Goal: Navigation & Orientation: Find specific page/section

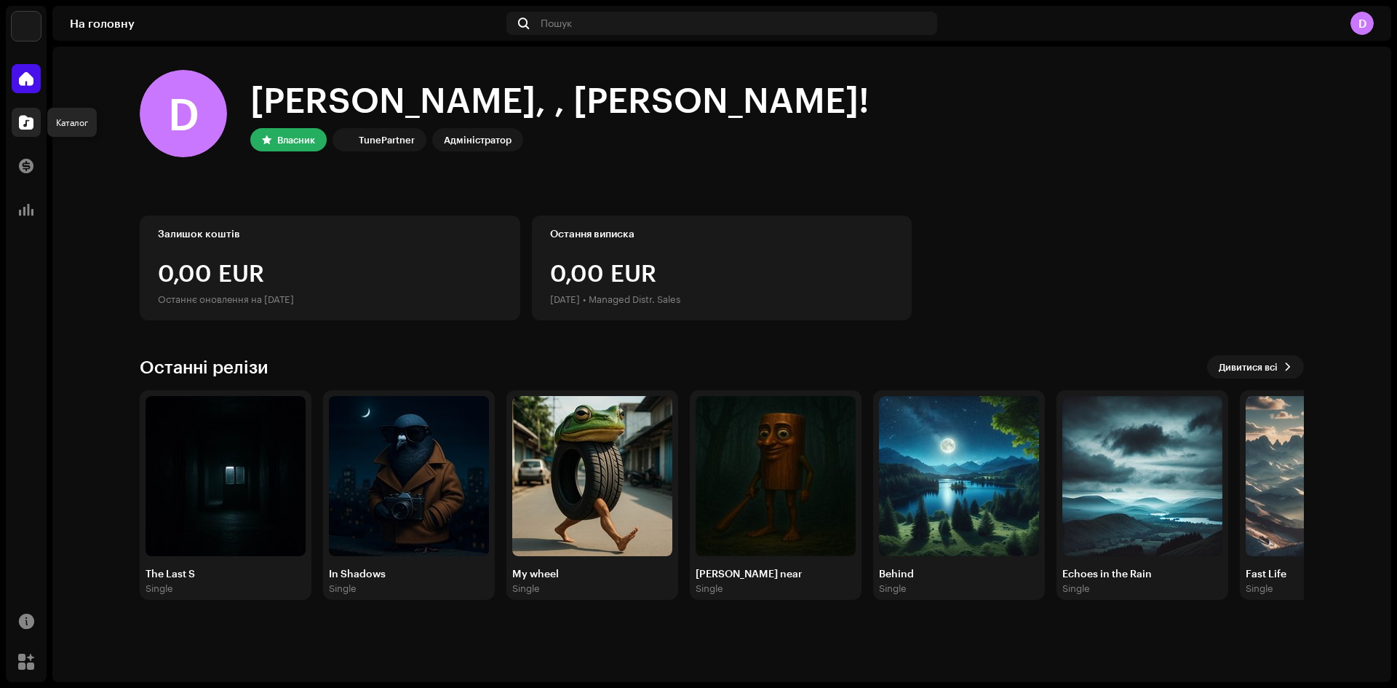
click at [25, 122] on span at bounding box center [26, 122] width 15 height 12
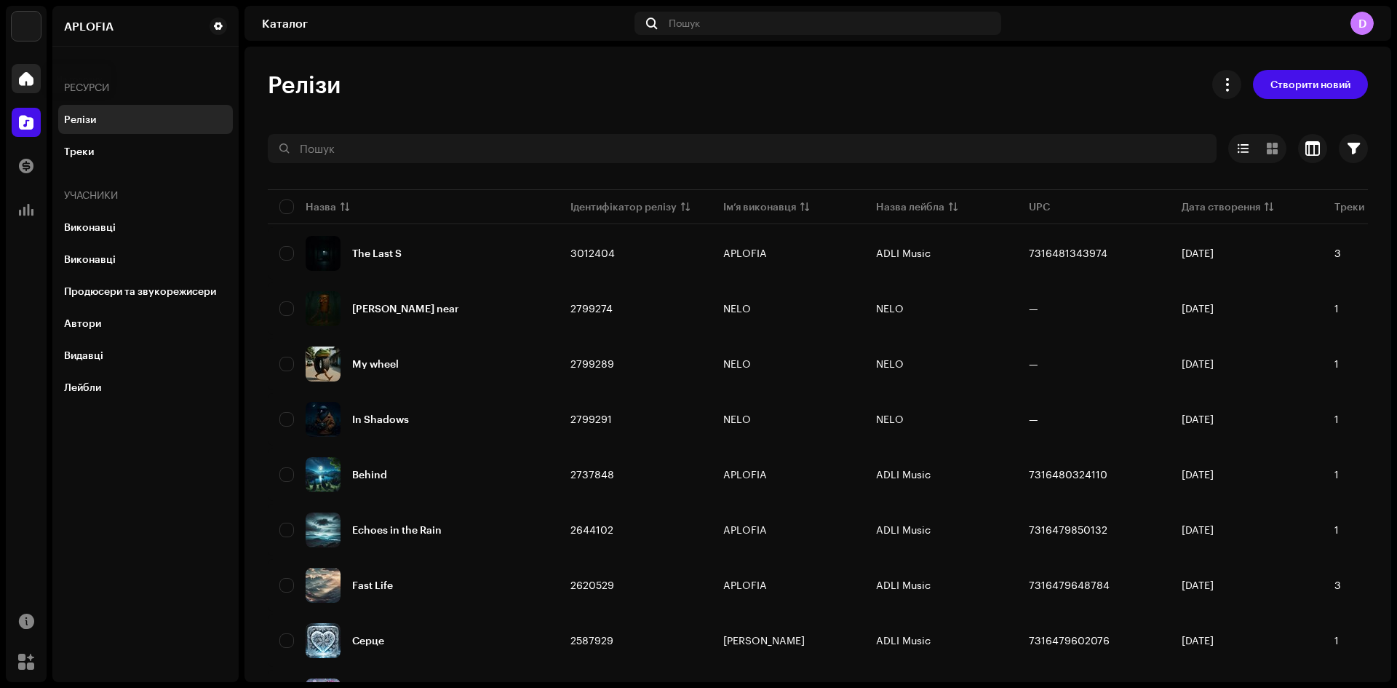
click at [27, 73] on span at bounding box center [26, 79] width 15 height 12
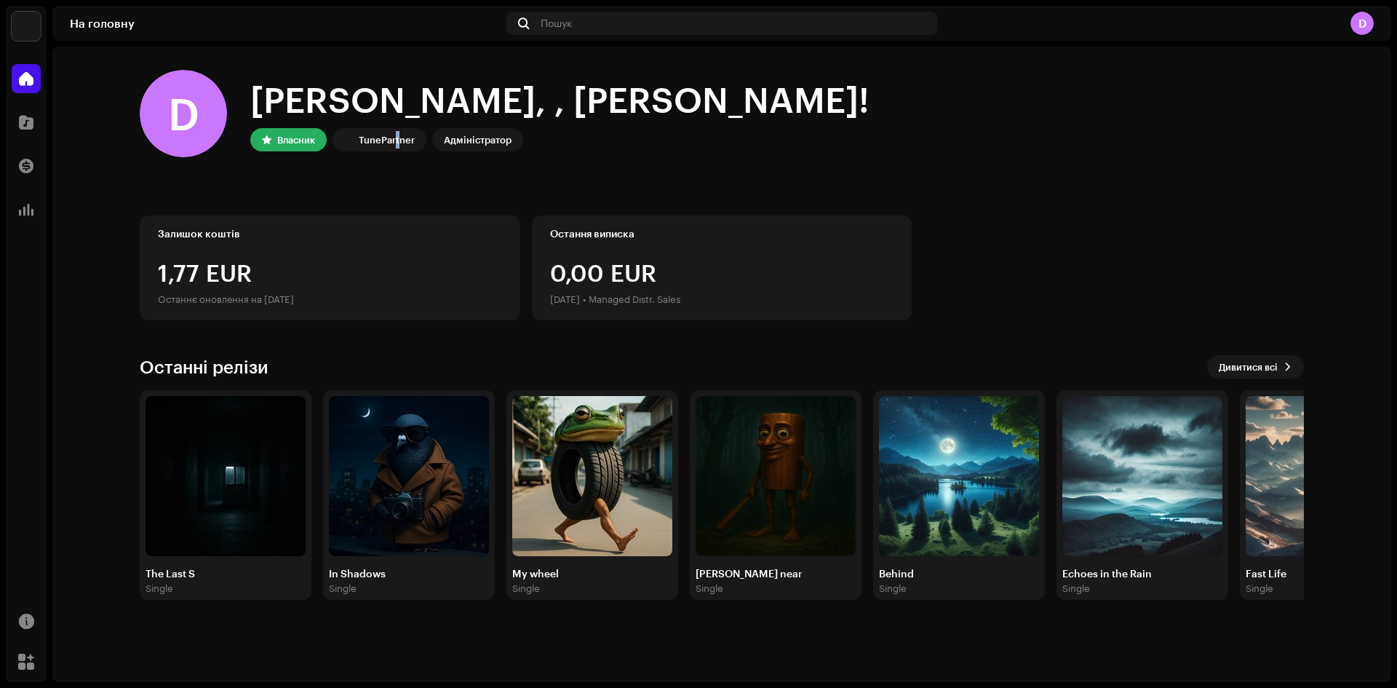
drag, startPoint x: 395, startPoint y: 141, endPoint x: 445, endPoint y: 141, distance: 50.2
click at [444, 141] on div "Власник TunePartner Адміністратор" at bounding box center [559, 139] width 619 height 23
click at [445, 141] on div "Адміністратор" at bounding box center [478, 139] width 68 height 17
